Goal: Task Accomplishment & Management: Manage account settings

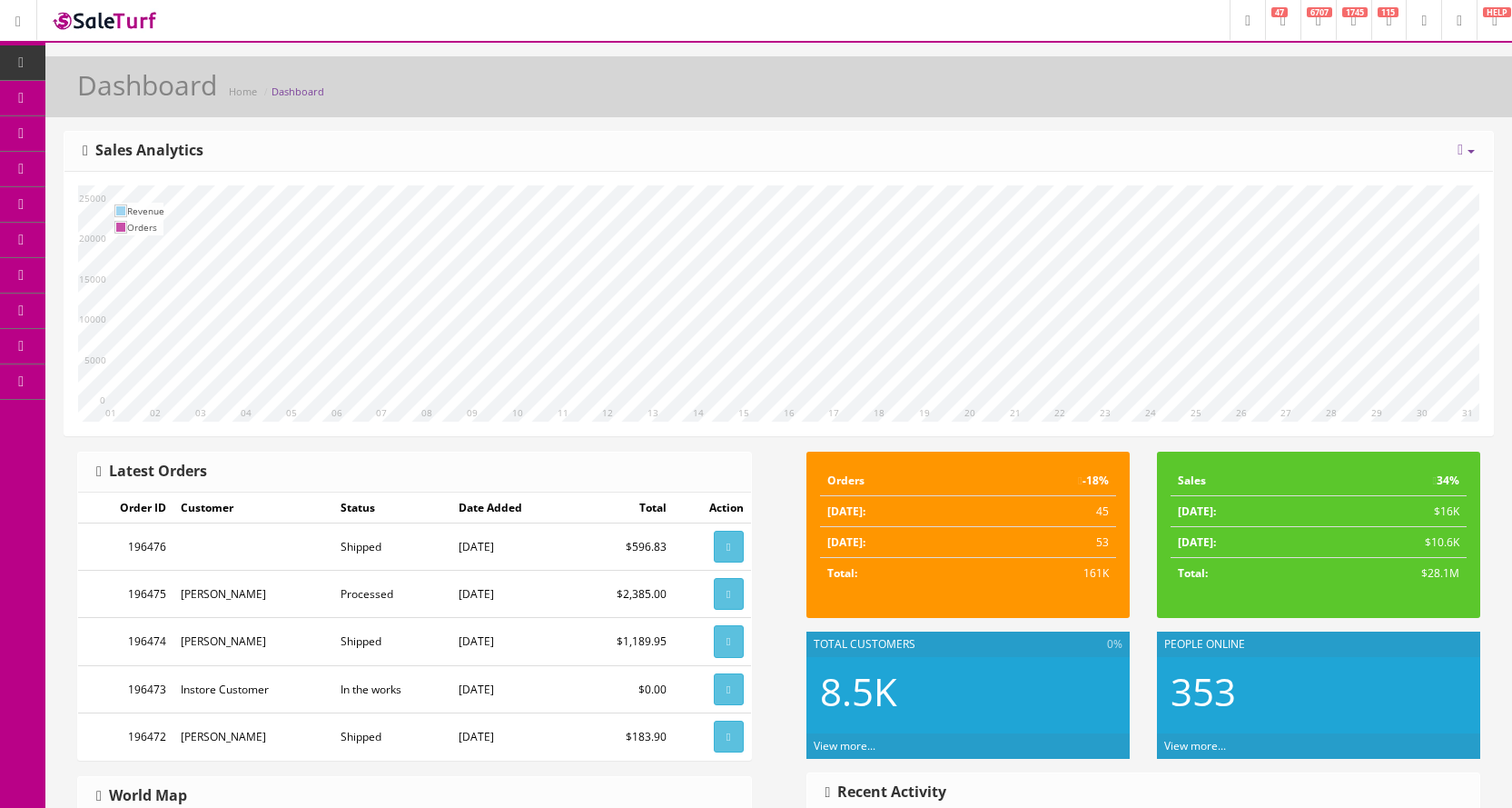
click at [96, 95] on link "Products" at bounding box center [141, 98] width 191 height 35
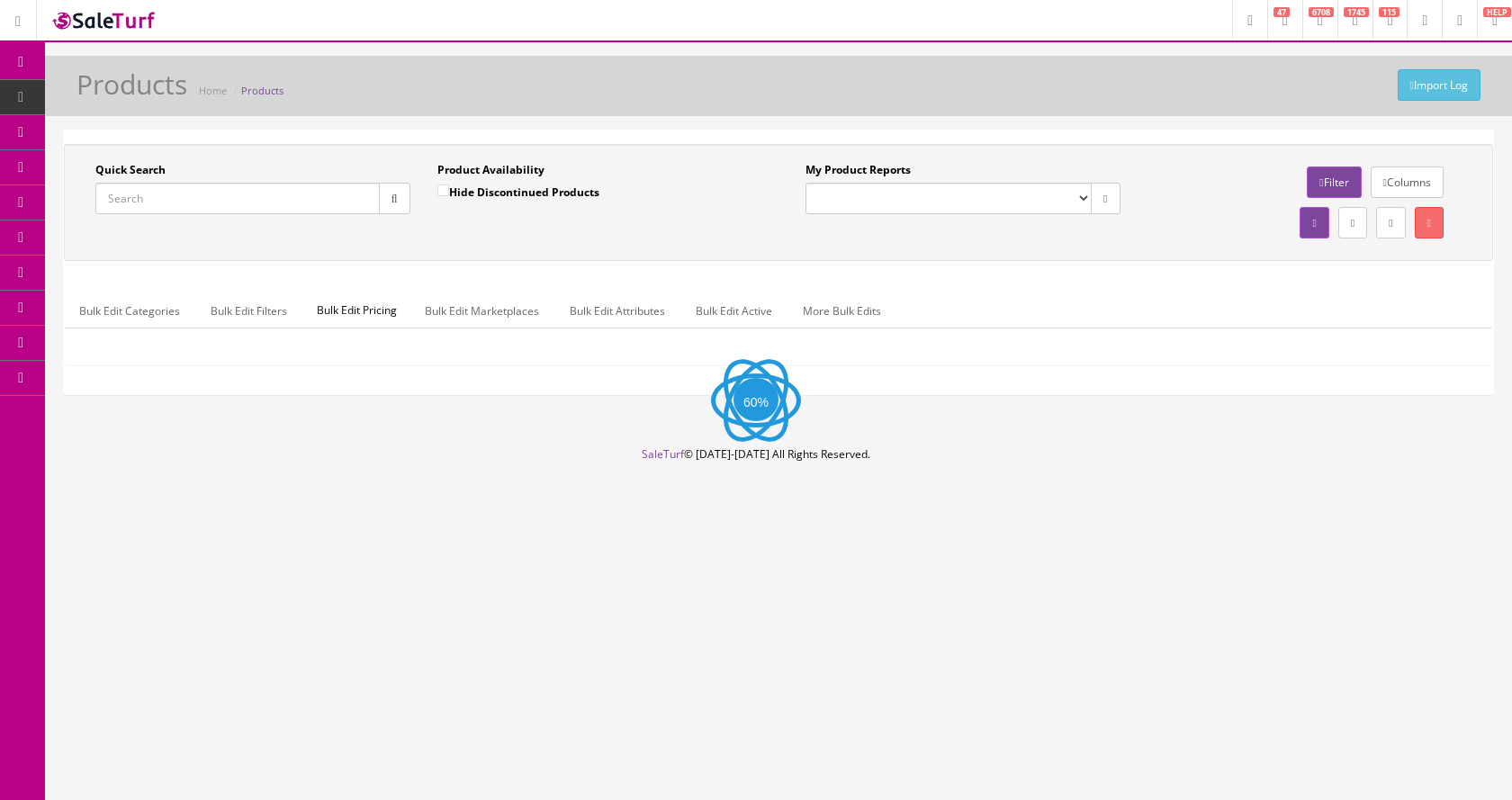
click at [177, 192] on input "Quick Search" at bounding box center [238, 198] width 285 height 32
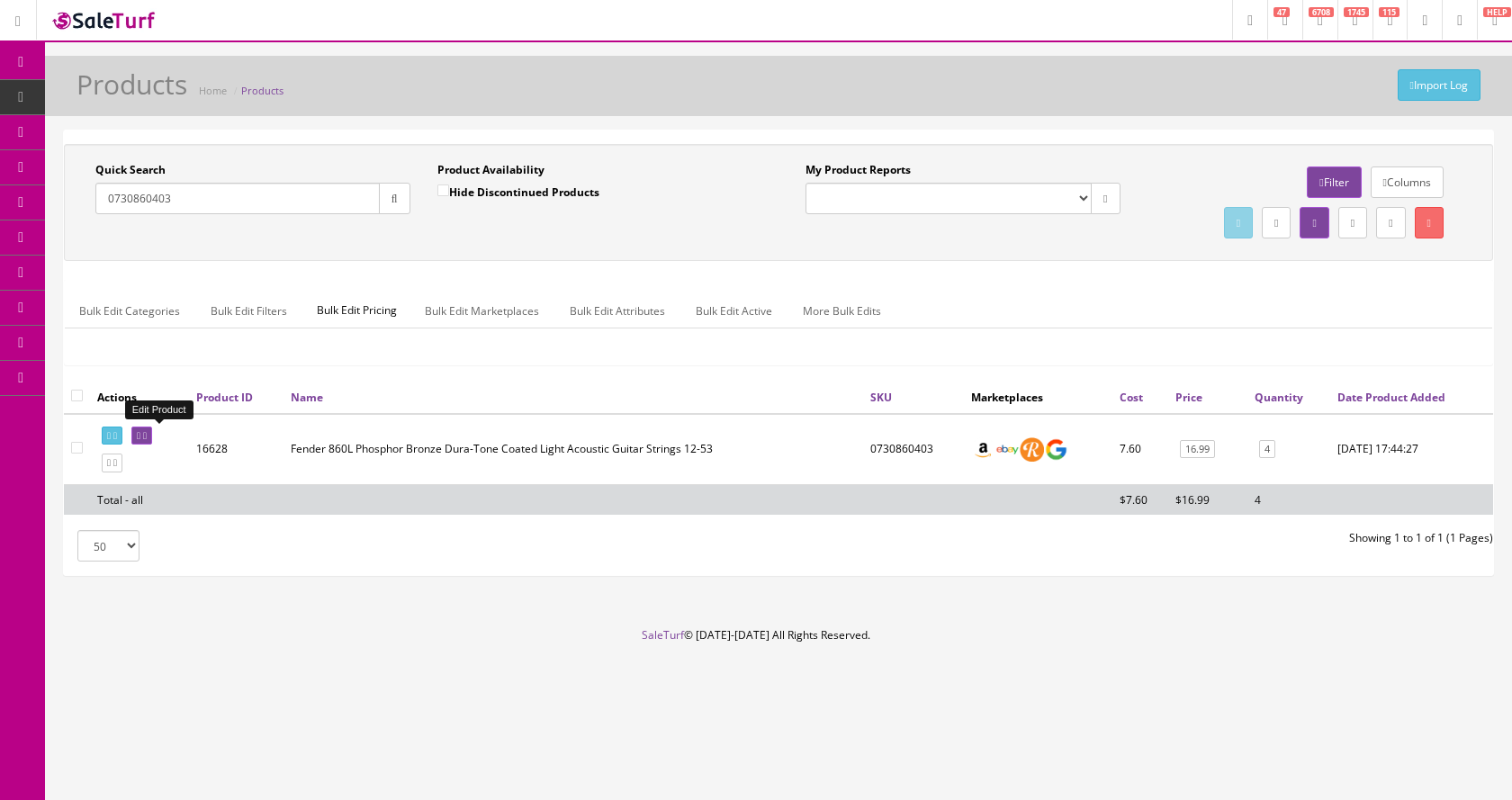
type input "0730860403"
click at [147, 432] on icon at bounding box center [145, 435] width 4 height 10
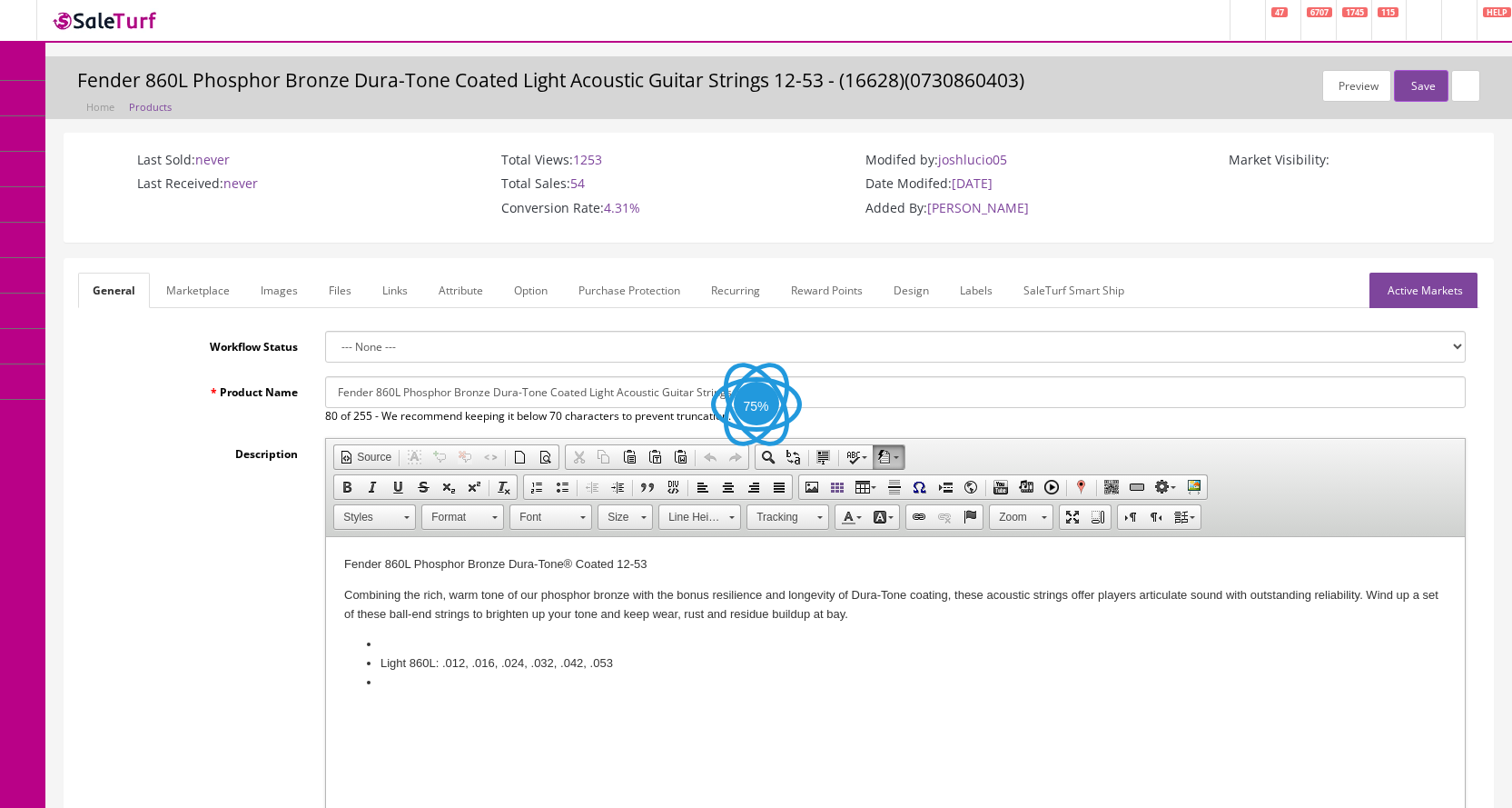
click at [273, 300] on link "Images" at bounding box center [279, 289] width 66 height 35
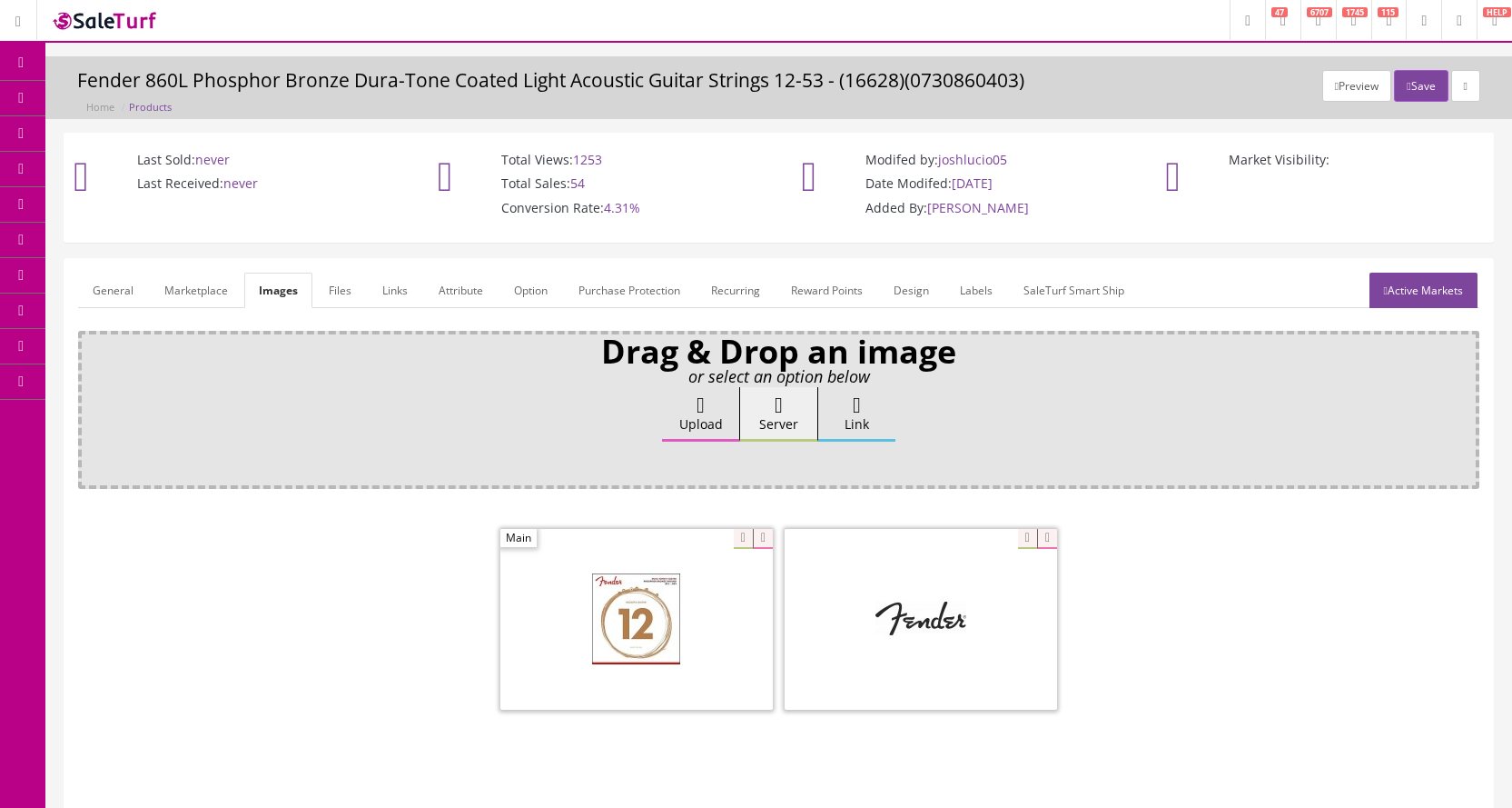
click at [344, 287] on link "Files" at bounding box center [340, 289] width 52 height 35
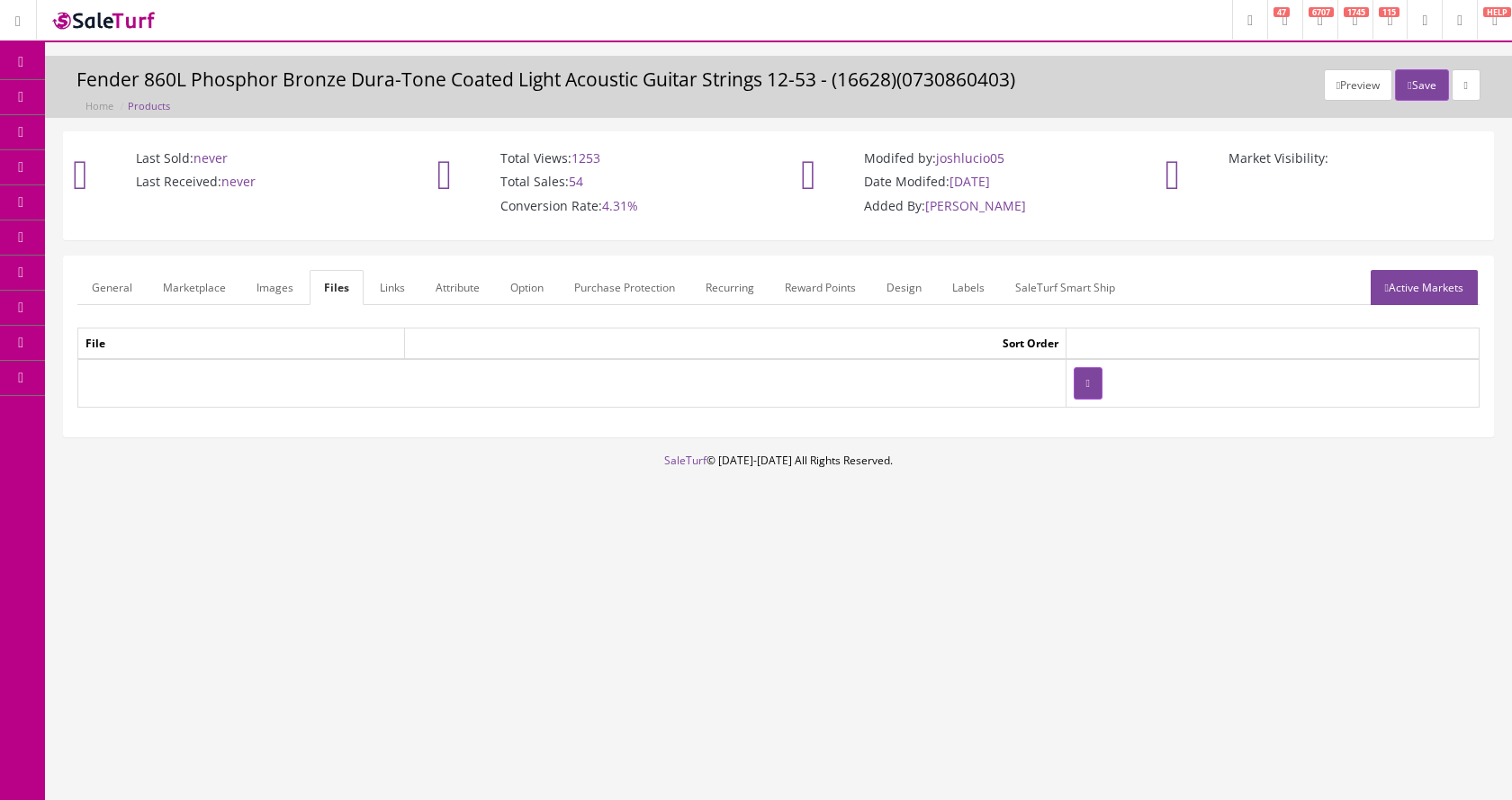
click at [113, 281] on link "General" at bounding box center [112, 286] width 69 height 35
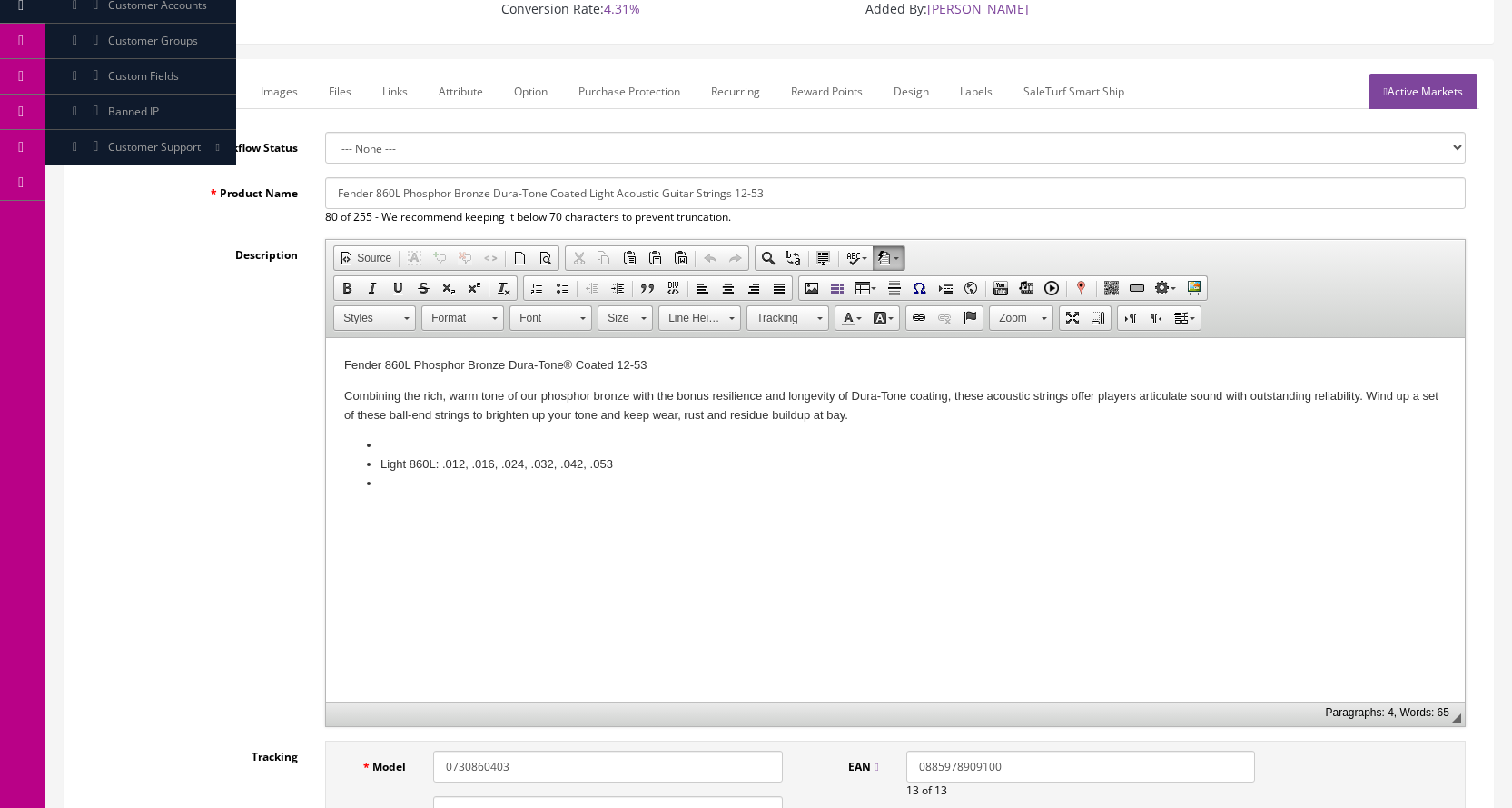
scroll to position [91, 0]
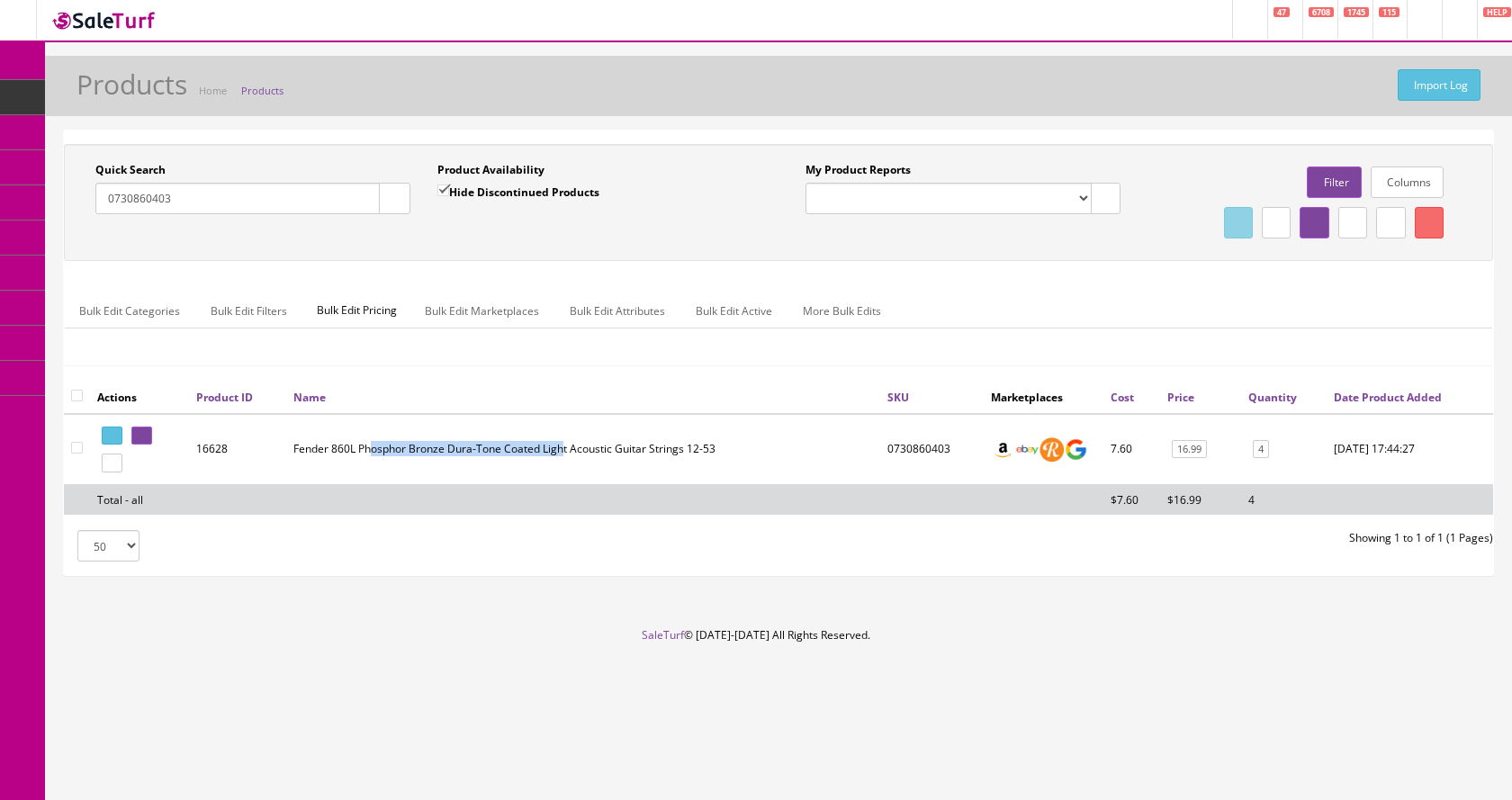
drag, startPoint x: 373, startPoint y: 453, endPoint x: 567, endPoint y: 444, distance: 194.2
click at [566, 444] on td "Fender 860L Phosphor Bronze Dura-Tone Coated Light Acoustic Guitar Strings 12-53" at bounding box center [583, 449] width 594 height 71
click at [1261, 450] on link "4" at bounding box center [1260, 449] width 16 height 19
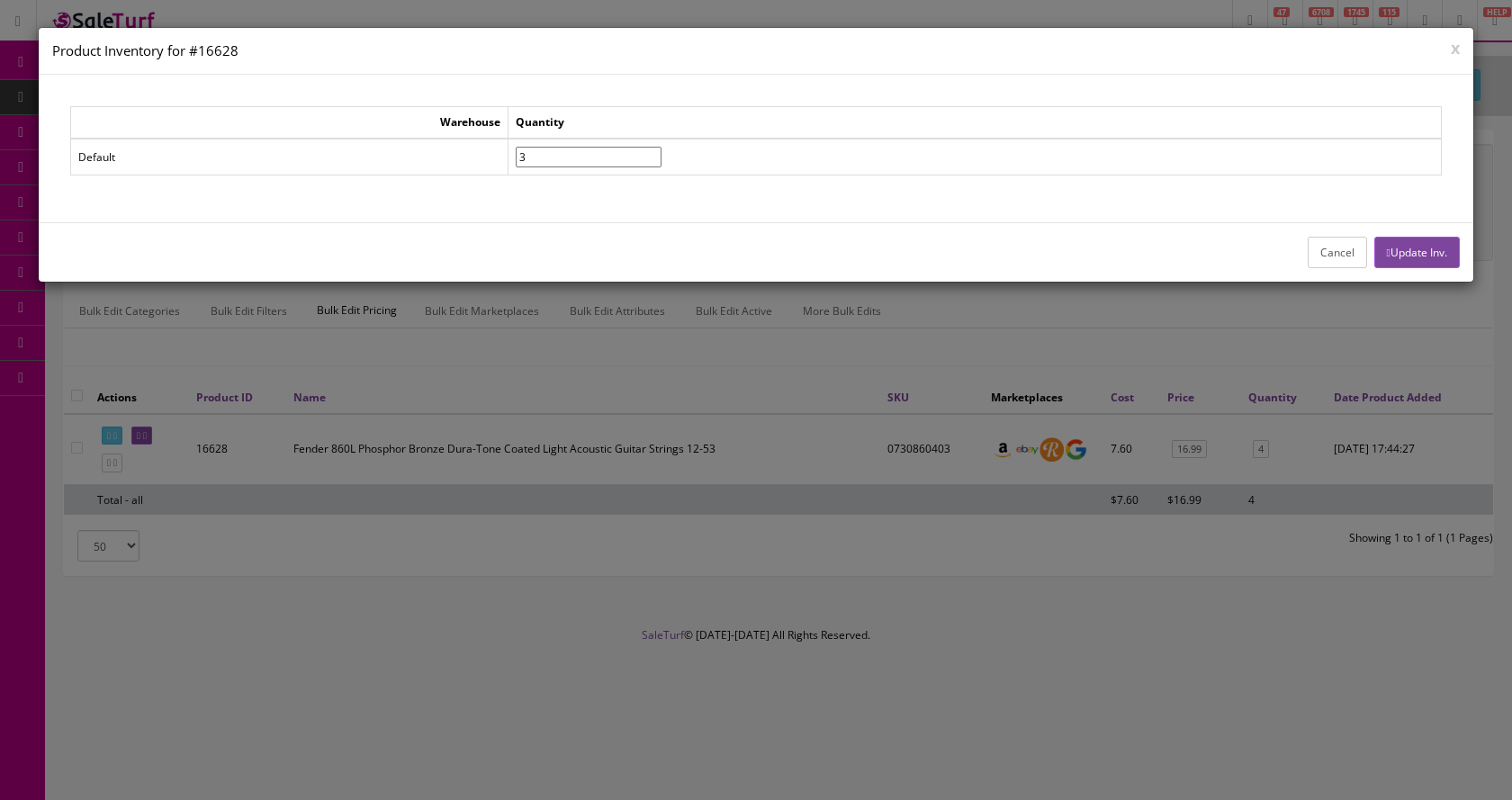
click at [661, 162] on input"] "3" at bounding box center [589, 157] width 146 height 21
type input"] "2"
click at [661, 162] on input"] "2" at bounding box center [589, 157] width 146 height 21
click at [1432, 252] on button "Update Inv." at bounding box center [1417, 253] width 85 height 32
